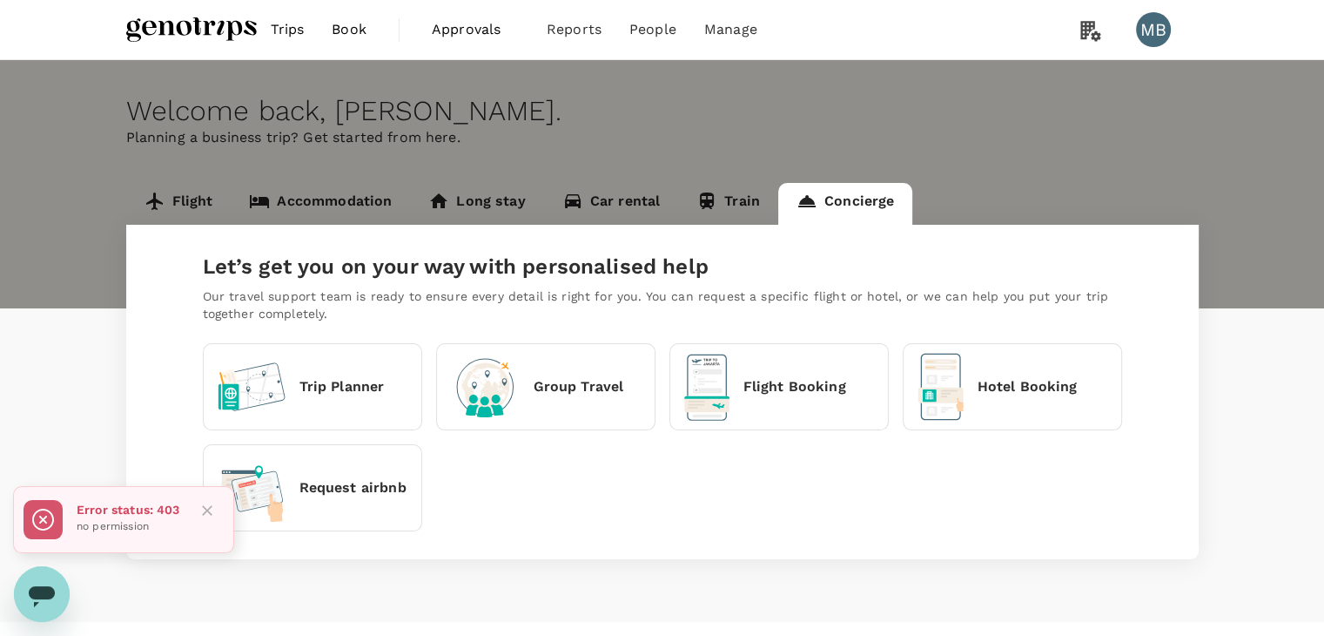
click at [1004, 384] on p "Hotel Booking" at bounding box center [1028, 386] width 100 height 21
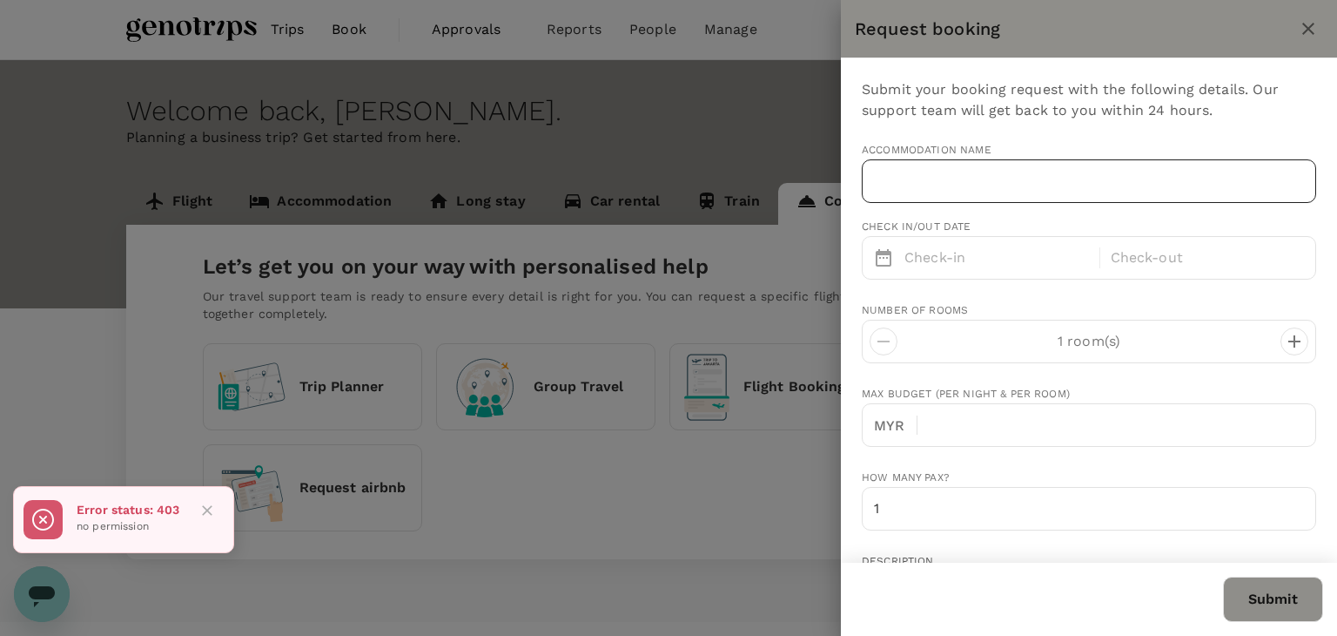
type input "[EMAIL_ADDRESS][DOMAIN_NAME]"
type input "60"
type input "01161143604"
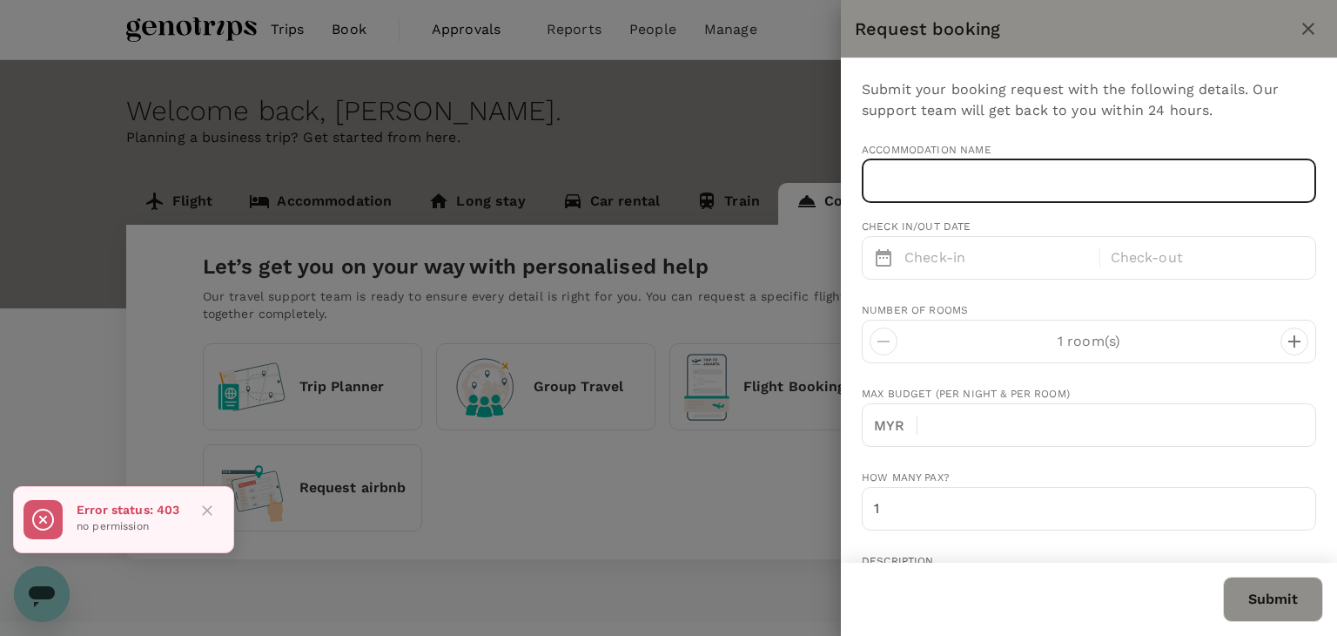
click at [924, 189] on input "text" at bounding box center [1089, 181] width 455 height 44
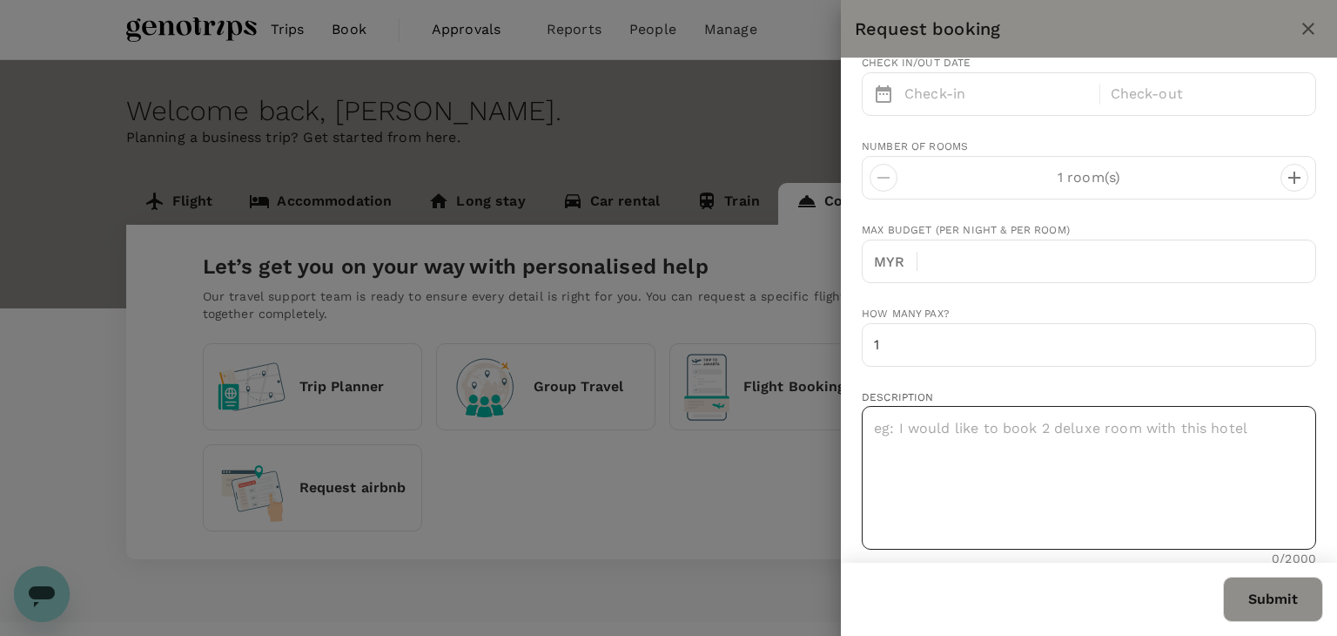
scroll to position [174, 0]
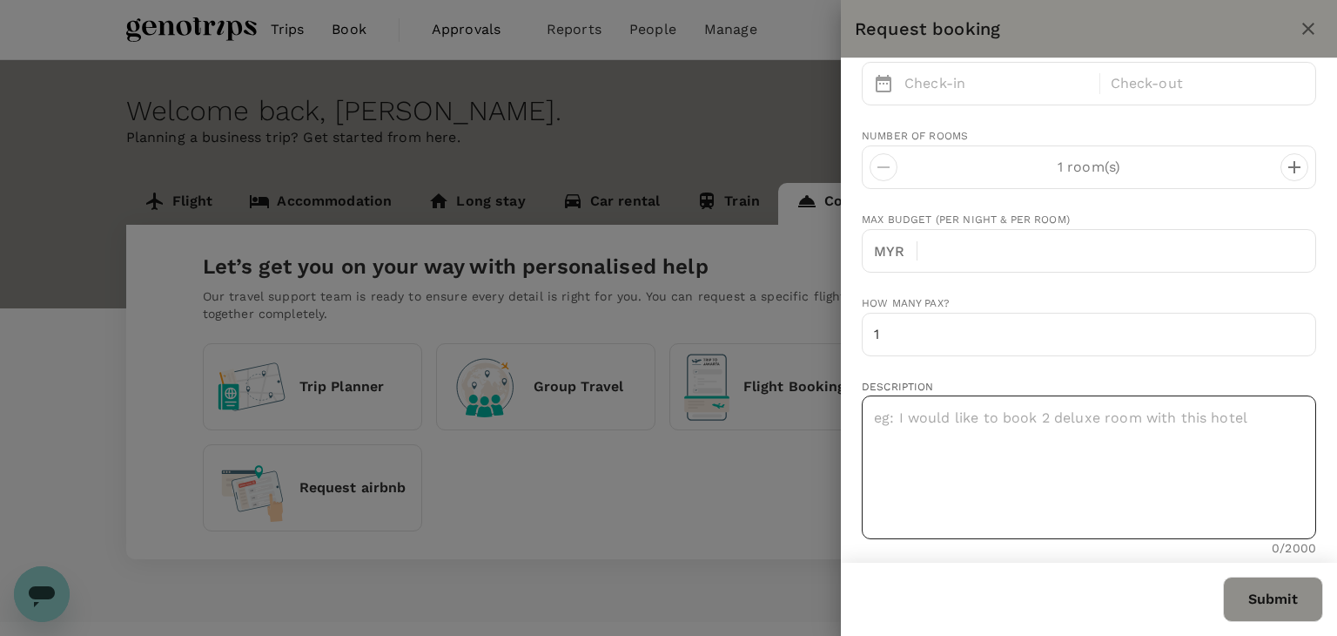
click at [930, 414] on textarea at bounding box center [1089, 467] width 455 height 144
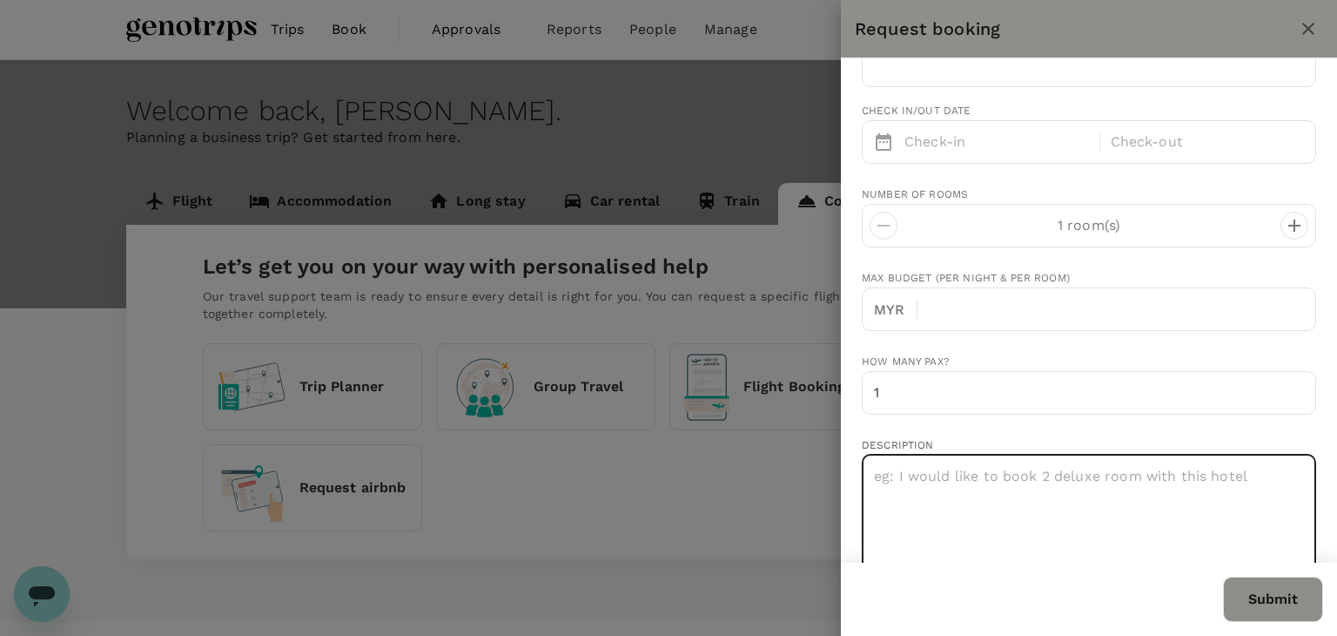
scroll to position [0, 0]
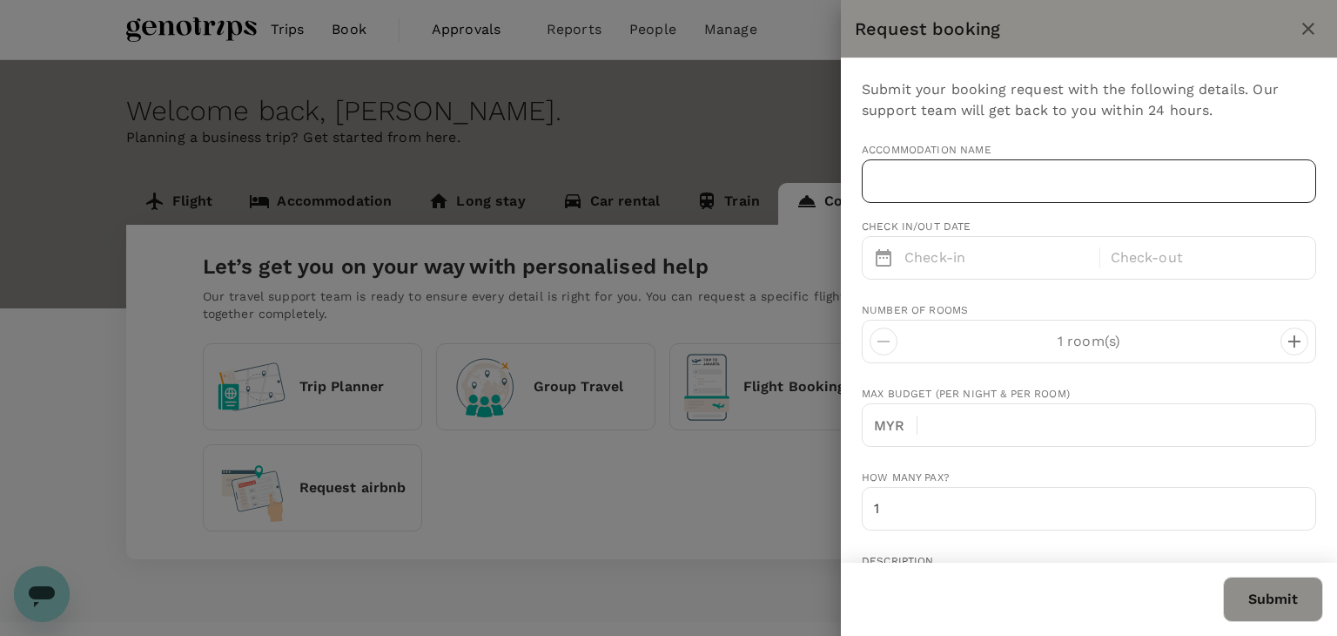
click at [908, 187] on input "text" at bounding box center [1089, 181] width 455 height 44
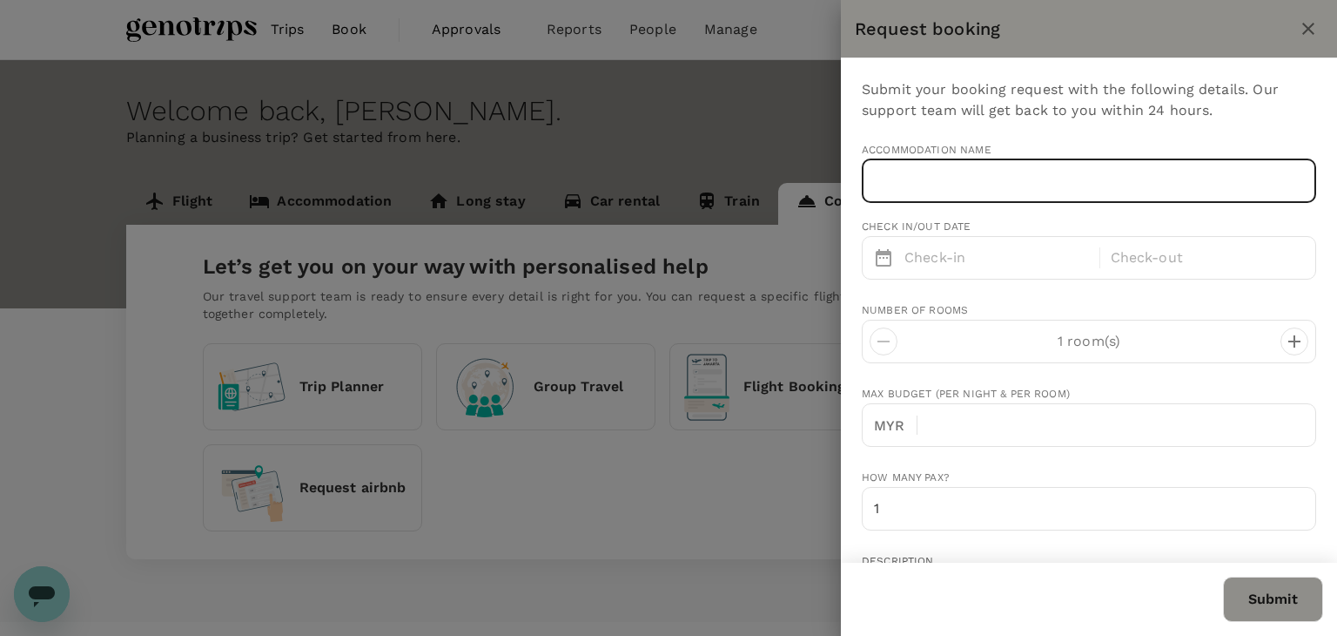
paste input "Four Points By [PERSON_NAME]"
type input "Four Points By [PERSON_NAME]"
click at [935, 247] on p "Check-in" at bounding box center [997, 257] width 185 height 21
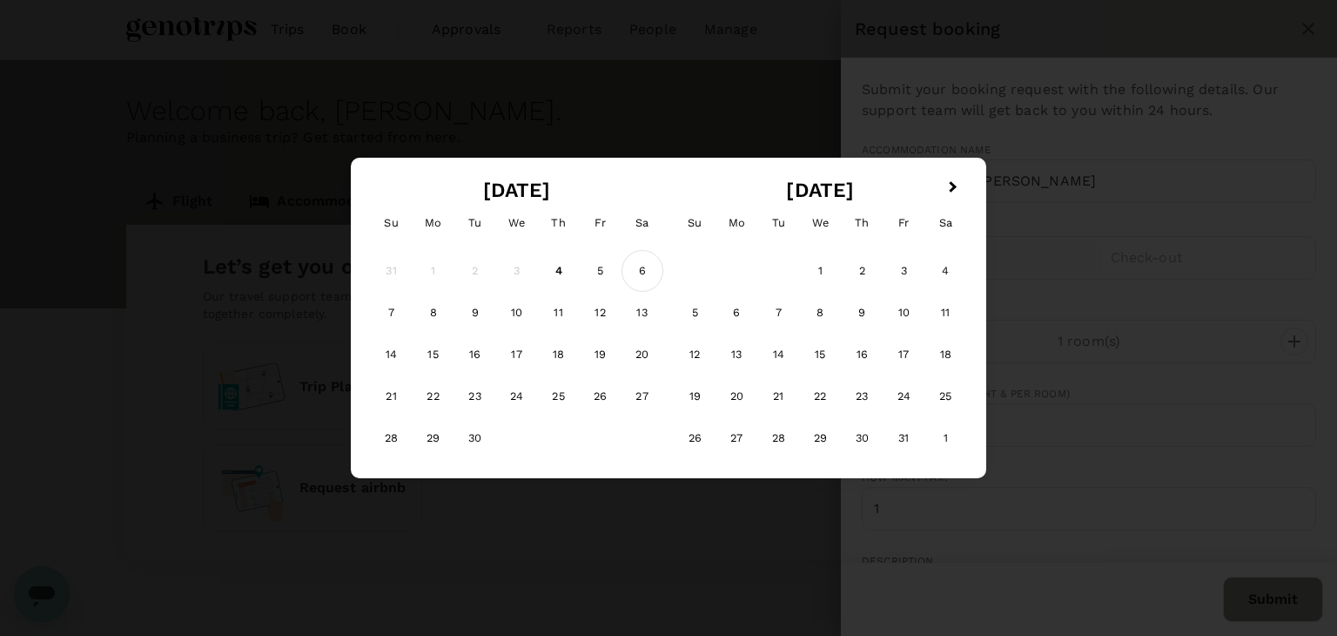
click at [637, 270] on div "6" at bounding box center [643, 271] width 42 height 42
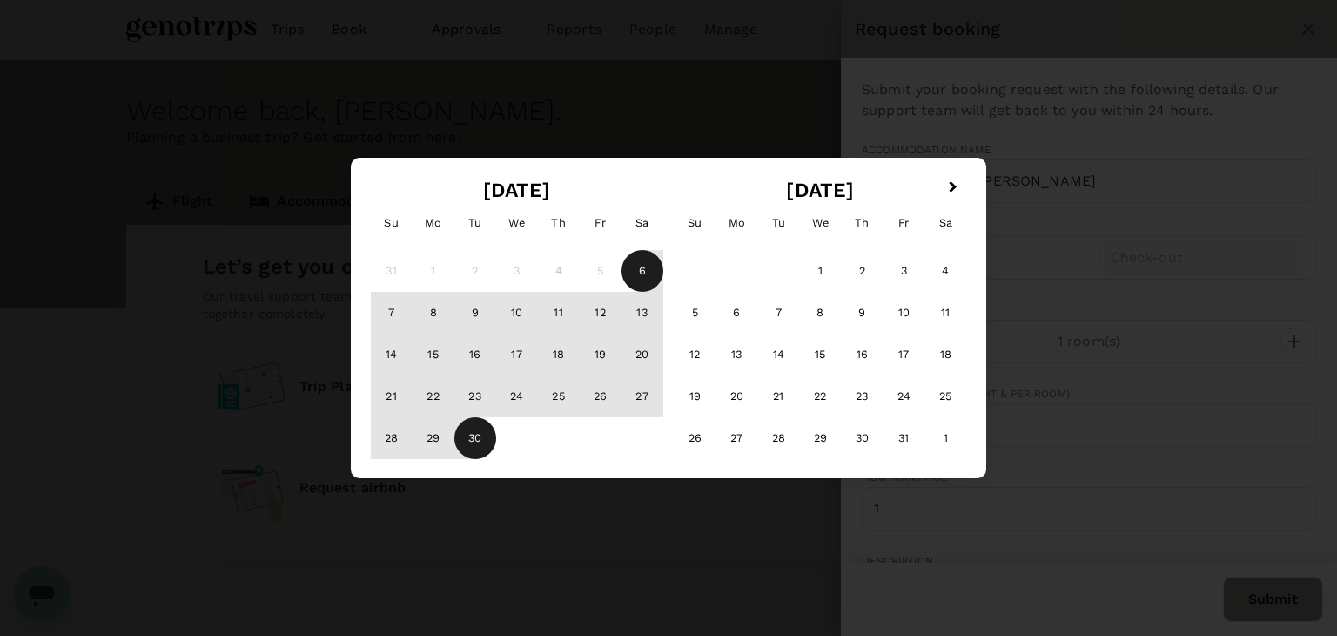
click at [478, 430] on div "30" at bounding box center [476, 438] width 42 height 42
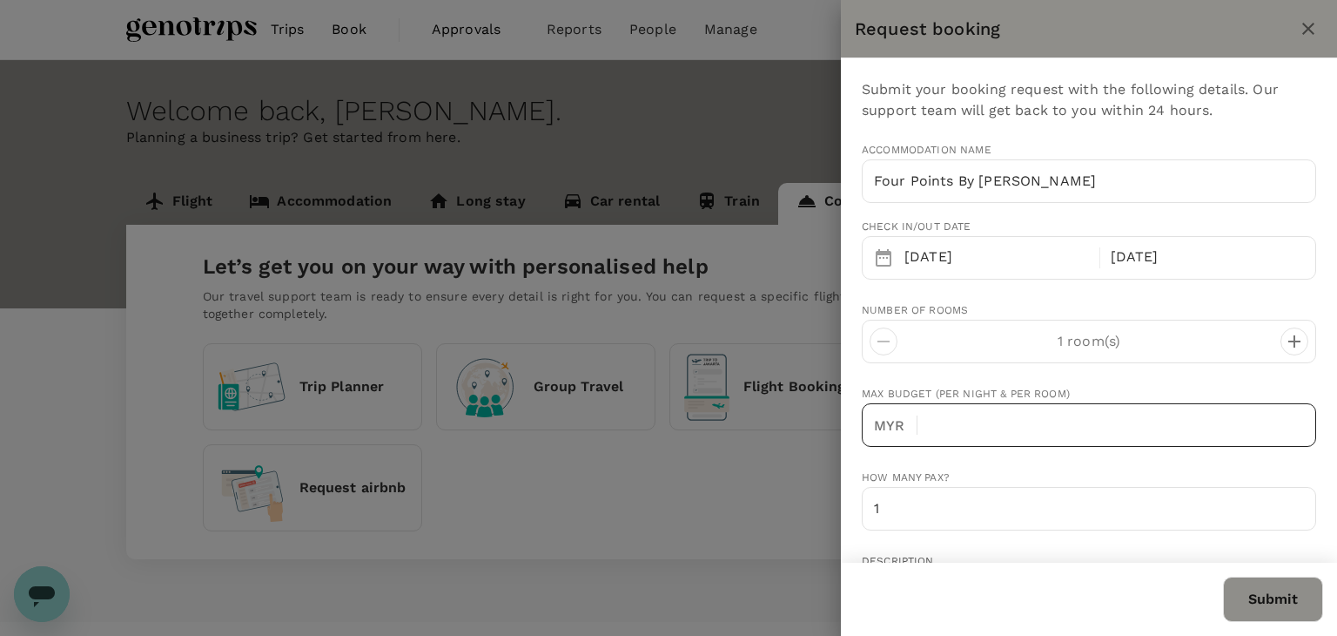
click at [959, 421] on input "text" at bounding box center [1124, 425] width 385 height 44
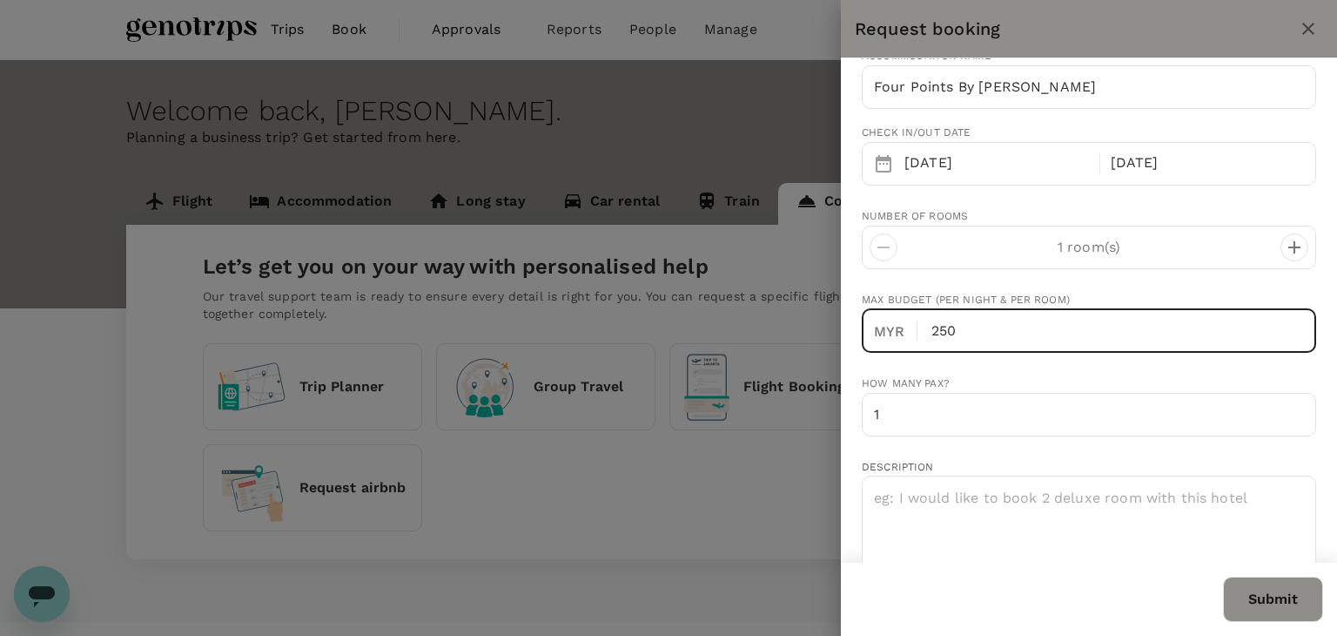
scroll to position [174, 0]
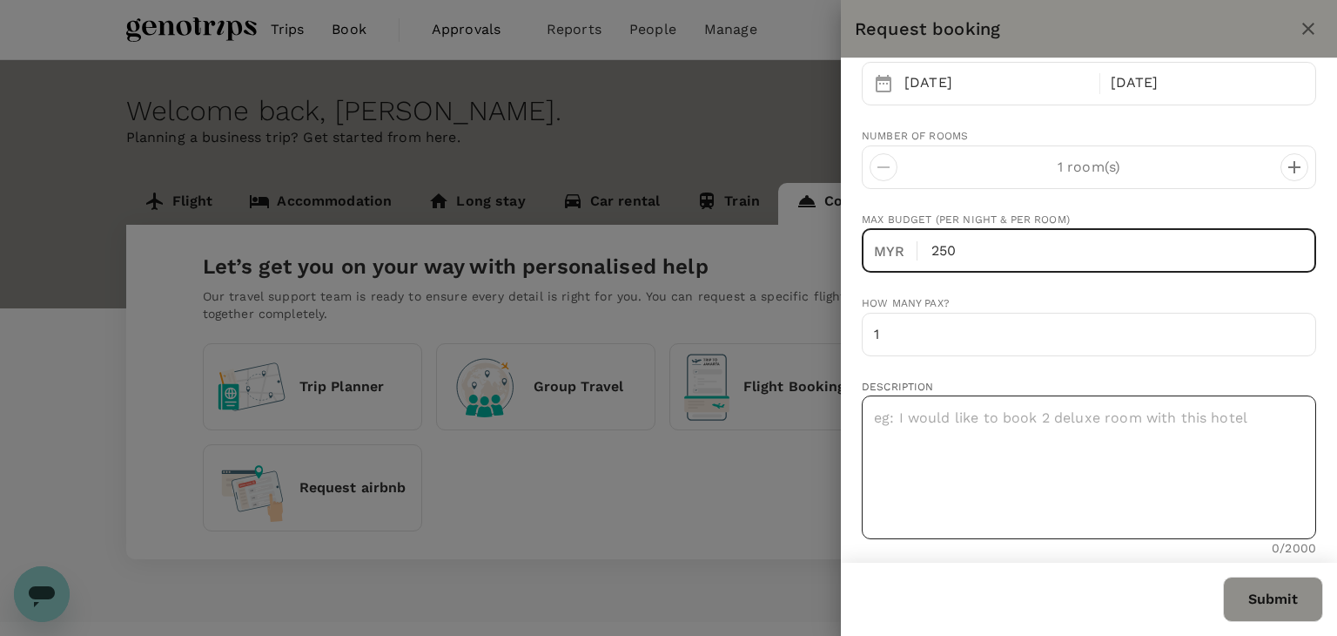
type input "250"
click at [934, 419] on textarea at bounding box center [1089, 467] width 455 height 144
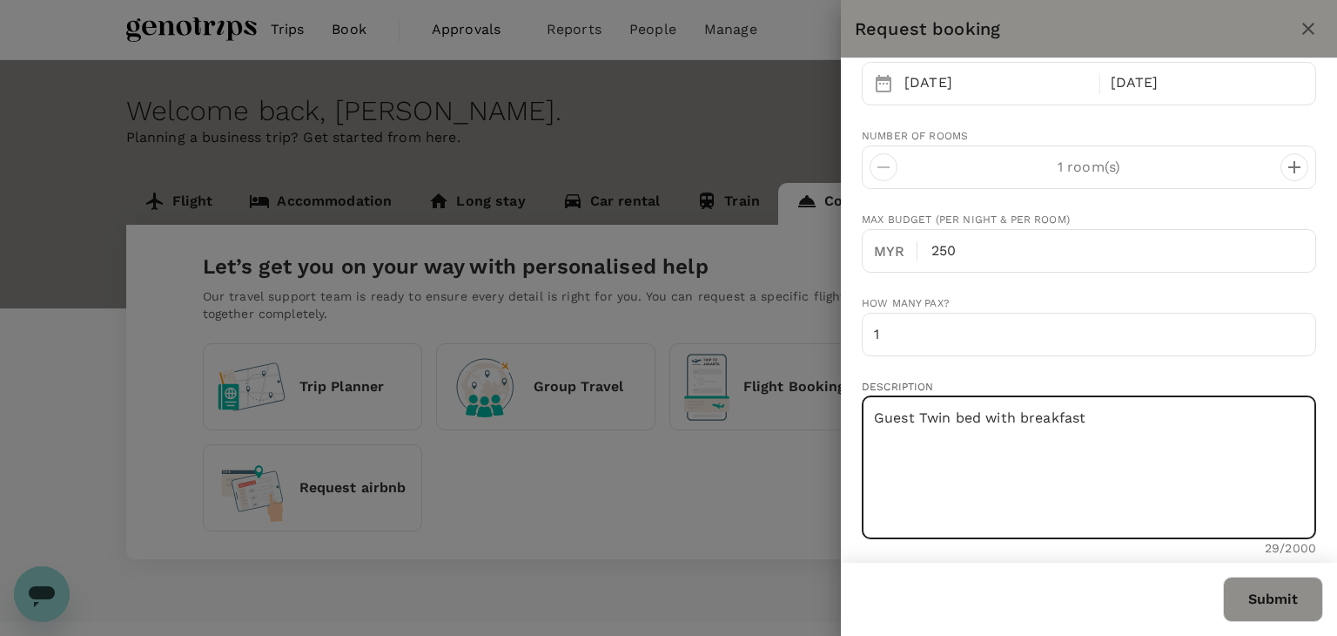
type textarea "Guest Twin bed with breakfast"
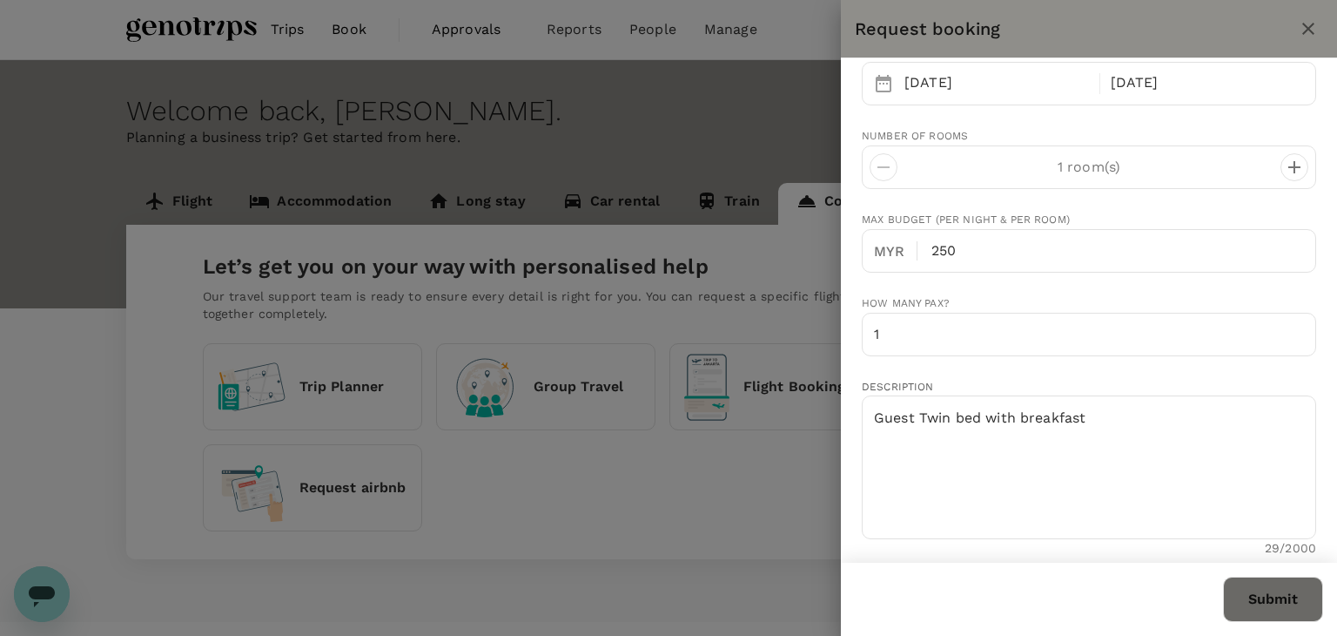
click at [1255, 588] on button "Submit" at bounding box center [1273, 598] width 100 height 45
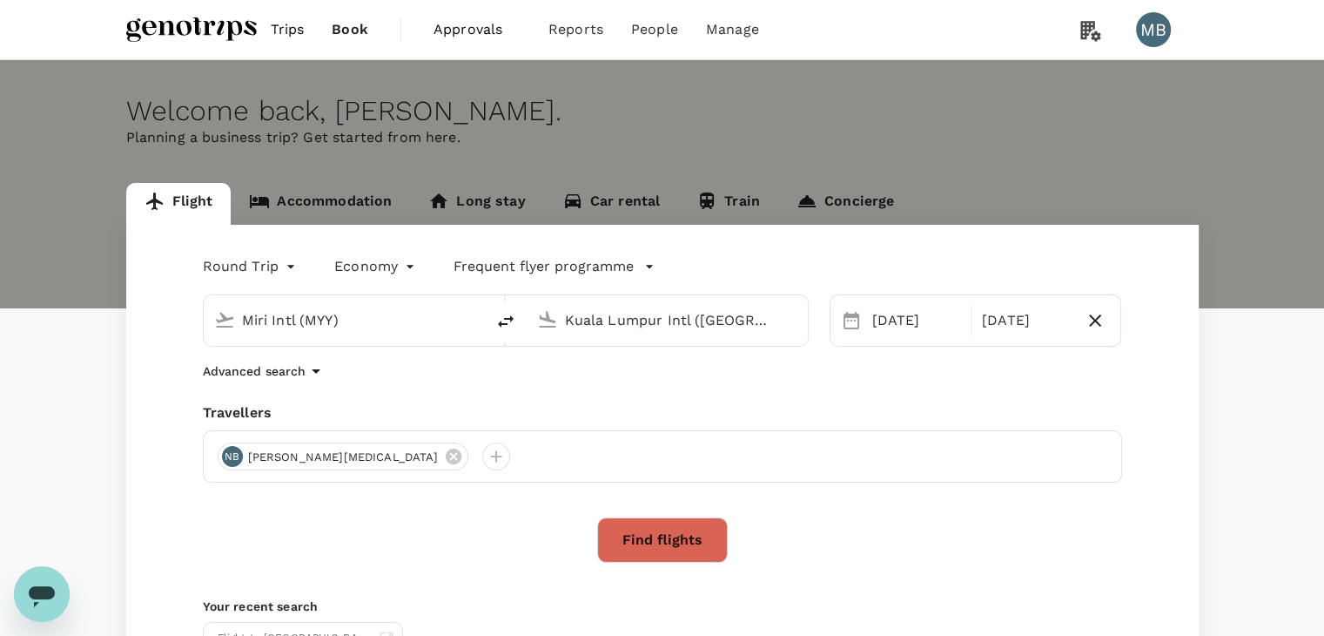
type input "Miri Intl (MYY)"
type input "Kuala Lumpur Intl (KUL)"
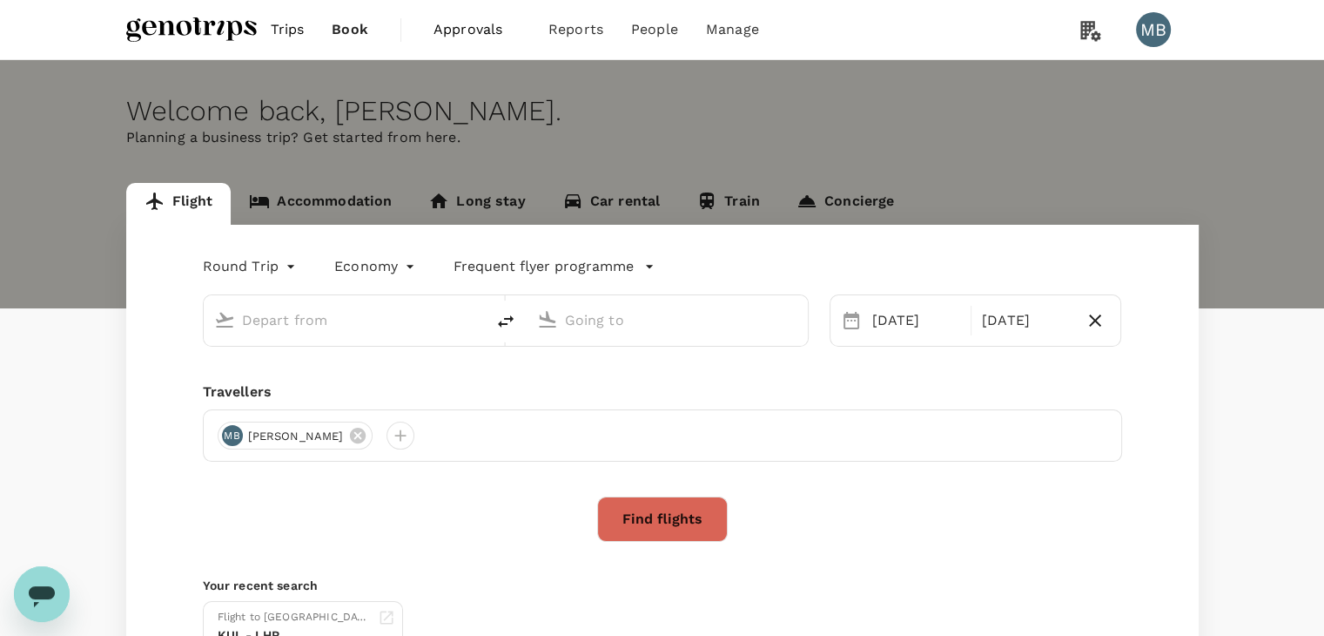
type input "Miri Intl (MYY)"
type input "Kuala Lumpur Intl (KUL)"
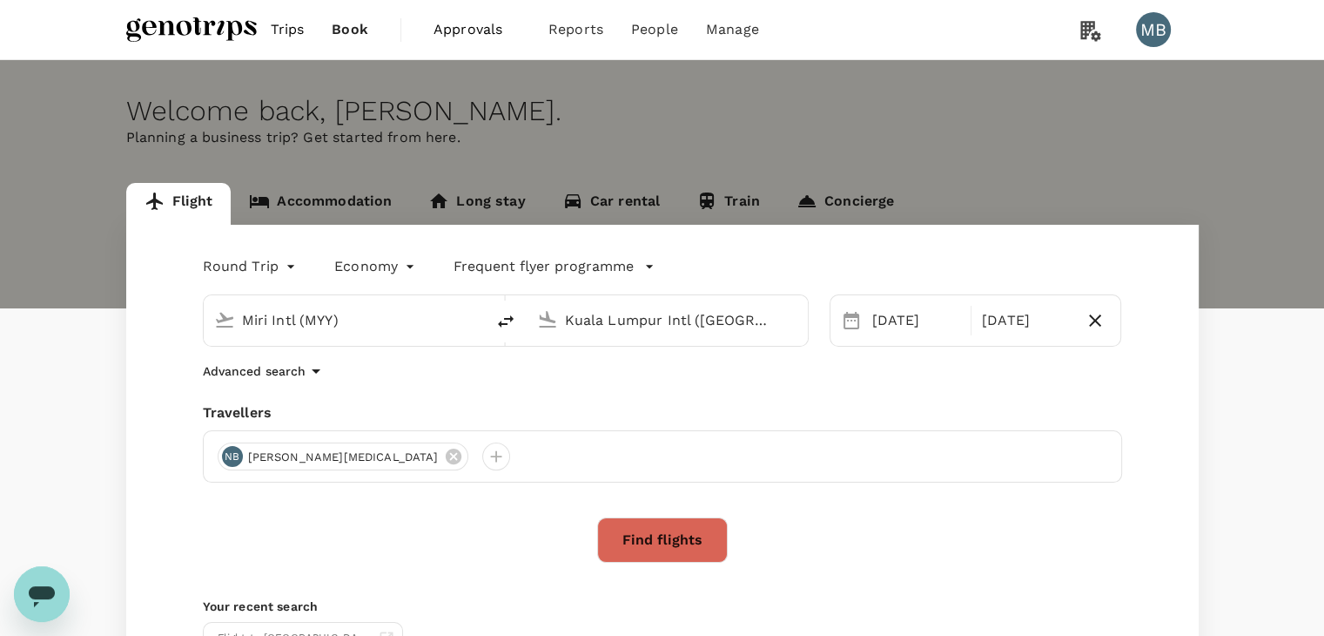
click at [34, 598] on icon "Open messaging window" at bounding box center [42, 596] width 26 height 21
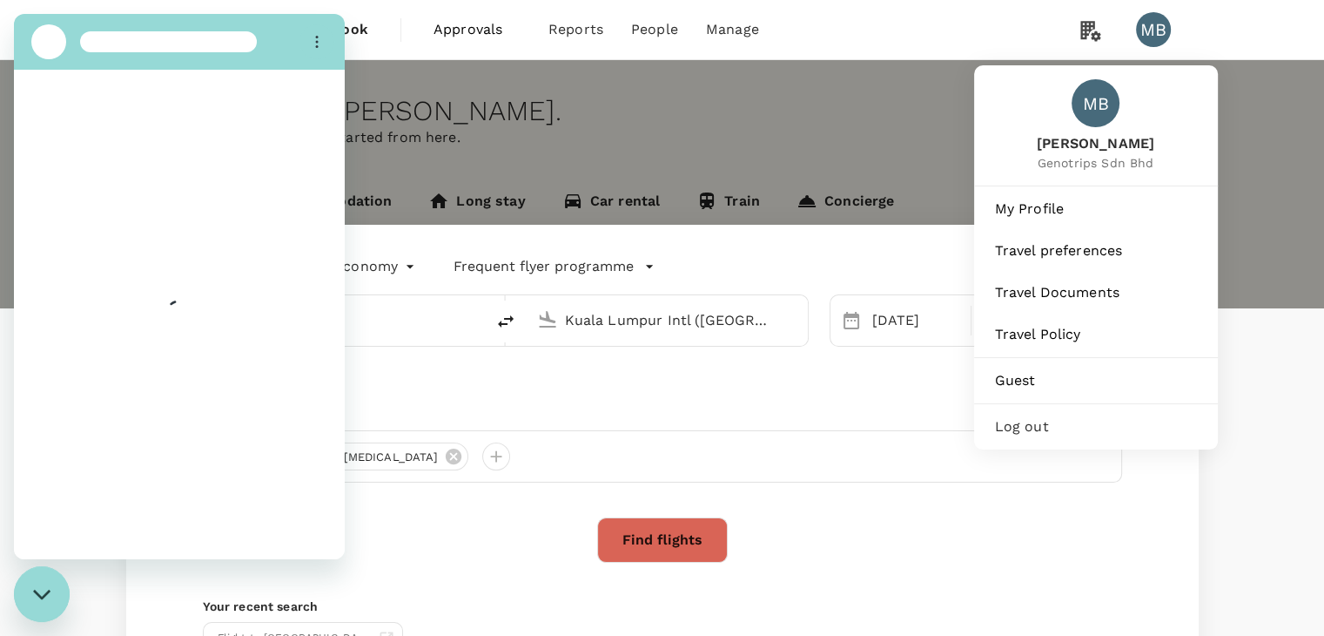
click at [1083, 437] on span "Log out" at bounding box center [1096, 426] width 202 height 21
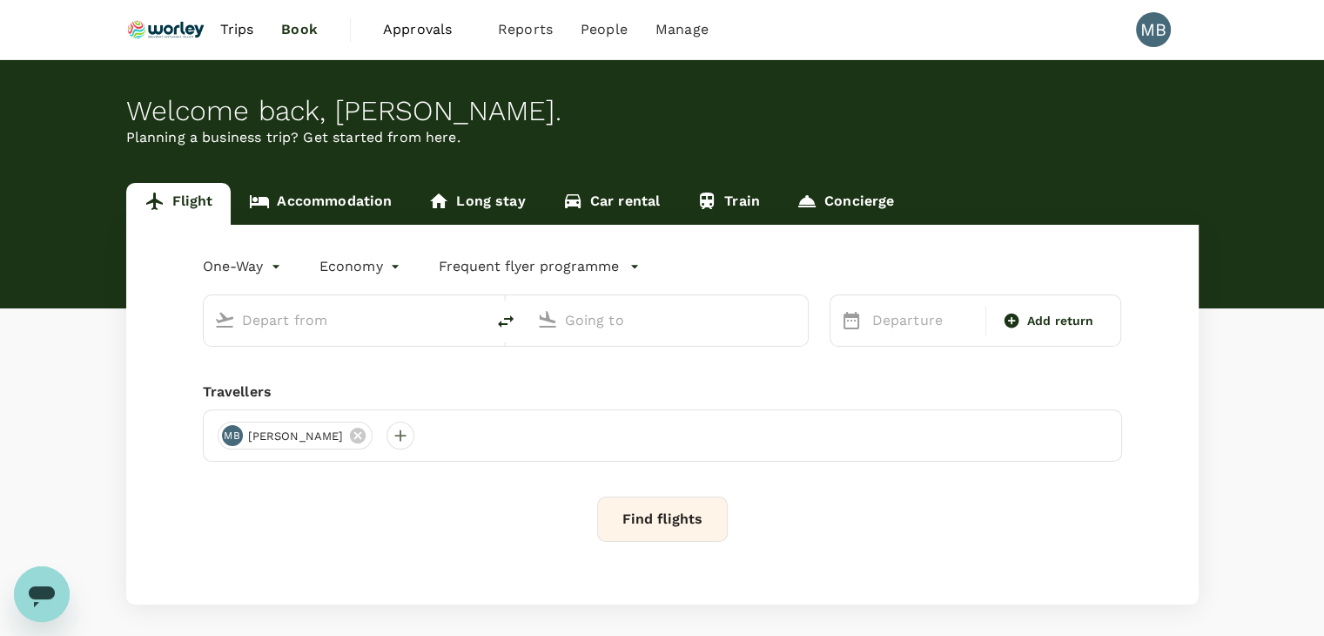
type input "roundtrip"
type input "Chennai Intl (MAA)"
type input "Kuala Lumpur Intl ([GEOGRAPHIC_DATA])"
